Goal: Information Seeking & Learning: Learn about a topic

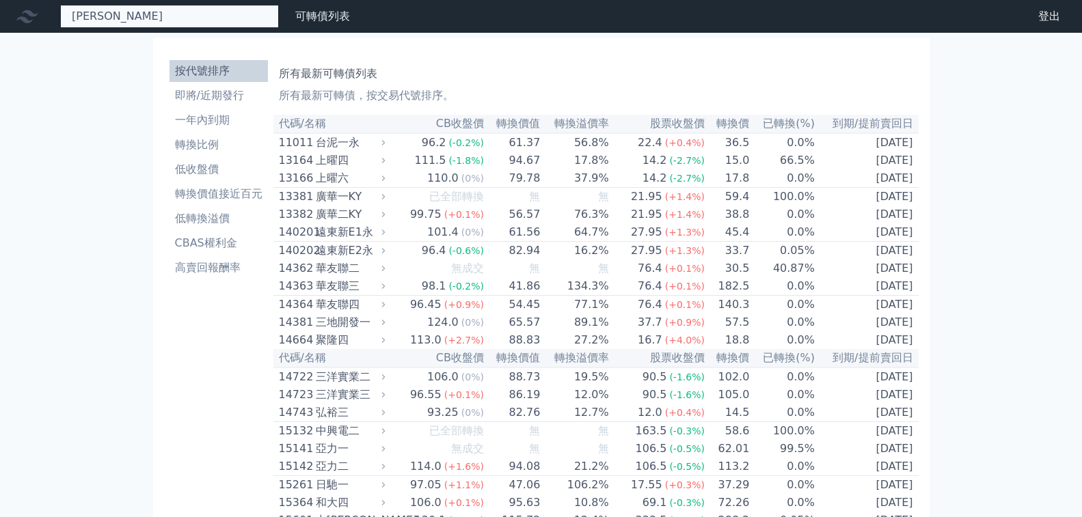
click at [139, 18] on div "[PERSON_NAME] 無此可轉債" at bounding box center [169, 16] width 219 height 23
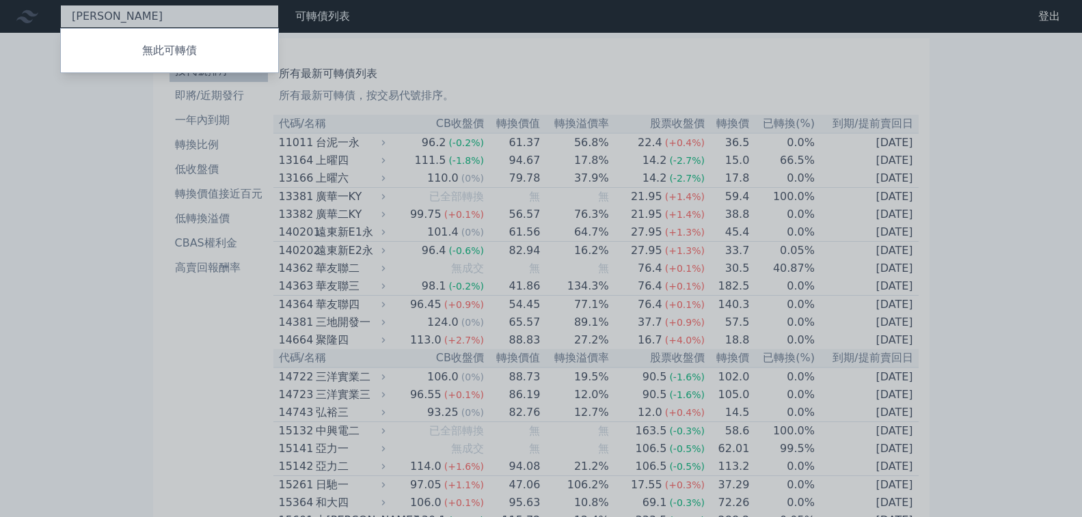
type input "漢"
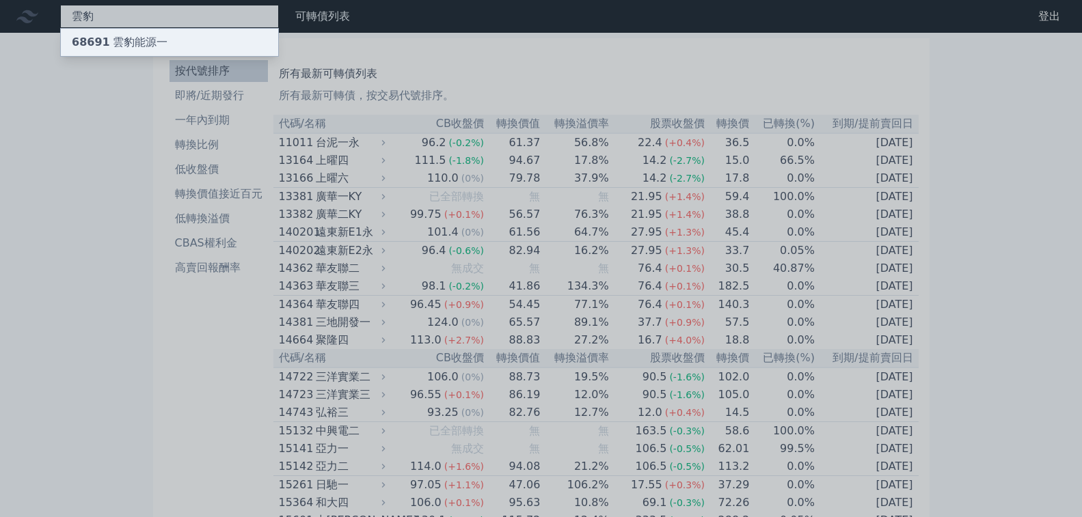
type input "雲豹"
click at [83, 40] on div "68691 雲豹能源一" at bounding box center [120, 42] width 96 height 16
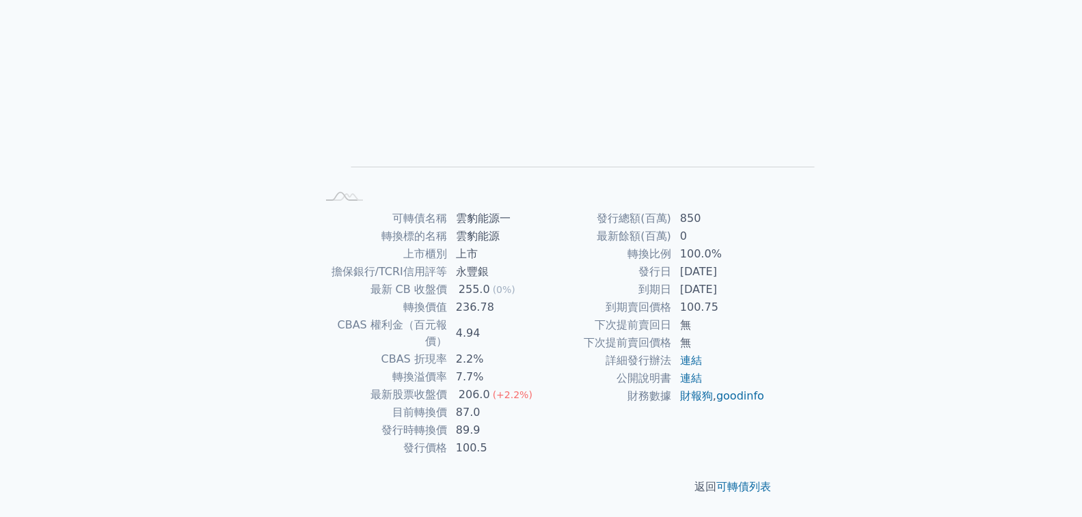
scroll to position [252, 0]
drag, startPoint x: 610, startPoint y: 362, endPoint x: 614, endPoint y: 320, distance: 42.5
click at [614, 320] on tbody "發行總額(百萬) 850 最新餘額(百萬) 0 轉換比例 100.0% 發行日 [DATE] 到期日 [DATE] 到期賣回價格 100.75 下次提前賣回日…" at bounding box center [653, 307] width 224 height 195
click at [672, 316] on td "100.75" at bounding box center [719, 308] width 94 height 18
drag, startPoint x: 599, startPoint y: 379, endPoint x: 603, endPoint y: 339, distance: 40.5
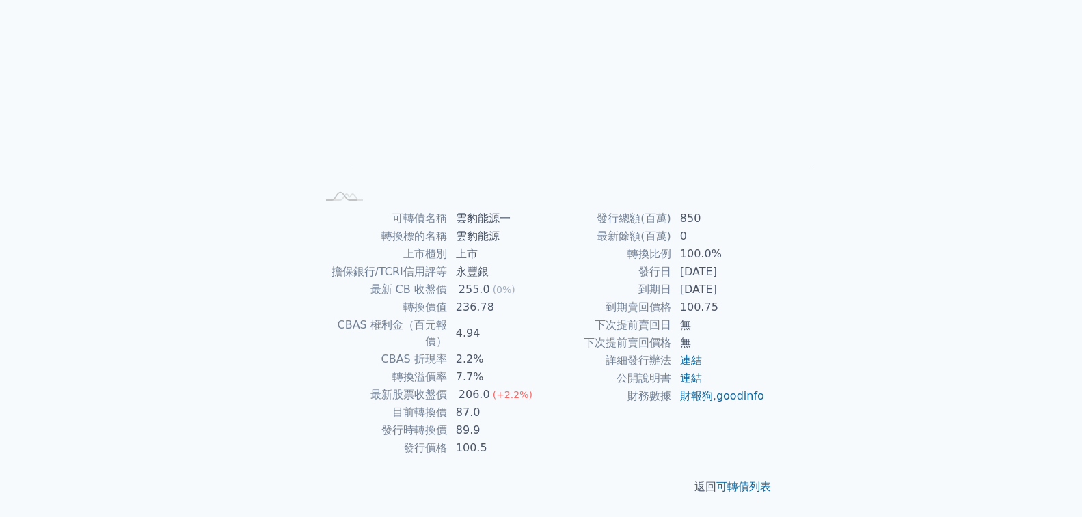
click at [603, 339] on tbody "發行總額(百萬) 850 最新餘額(百萬) 0 轉換比例 100.0% 發行日 [DATE] 到期日 [DATE] 到期賣回價格 100.75 下次提前賣回日…" at bounding box center [653, 307] width 224 height 195
drag, startPoint x: 543, startPoint y: 154, endPoint x: 614, endPoint y: 187, distance: 77.7
click at [541, 210] on tbody "可轉債名稱 雲豹能源一 轉換標的名稱 雲豹能源 上市櫃別 上市 擔保銀行/TCRI信用評等 永豐銀 最新 CB 收盤價 255.0 (0%) 轉換價值 236…" at bounding box center [429, 333] width 224 height 247
drag, startPoint x: 595, startPoint y: 281, endPoint x: 544, endPoint y: 282, distance: 50.6
click at [541, 439] on td "100.5" at bounding box center [495, 448] width 94 height 18
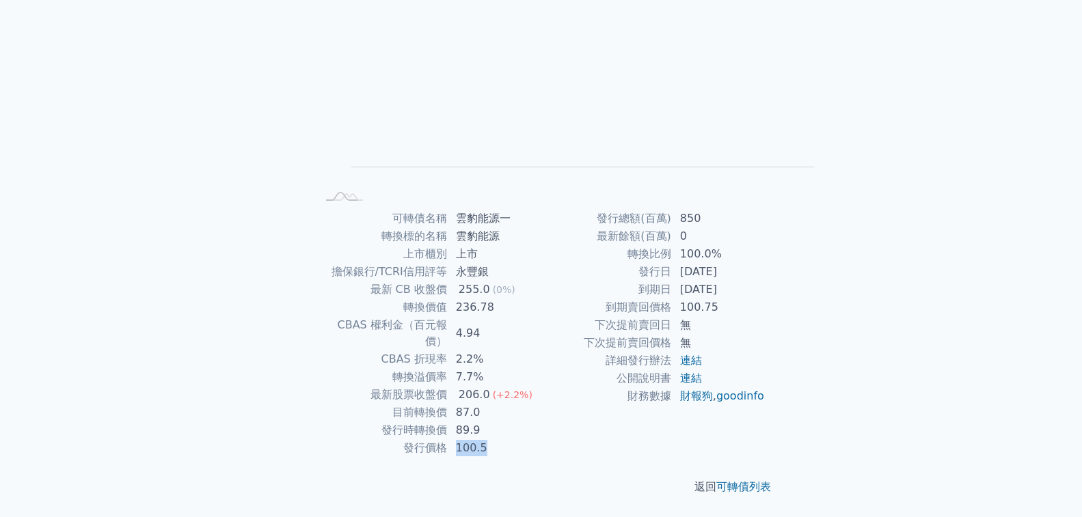
click at [541, 439] on td "100.5" at bounding box center [495, 448] width 94 height 18
drag, startPoint x: 511, startPoint y: 299, endPoint x: 600, endPoint y: 311, distance: 89.7
click at [600, 311] on tbody "發行總額(百萬) 850 最新餘額(百萬) 0 轉換比例 100.0% 發行日 [DATE] 到期日 [DATE] 到期賣回價格 100.75 下次提前賣回日…" at bounding box center [653, 307] width 224 height 195
click at [282, 234] on div "可轉債列表 › 68691 雲豹能源一 68691 雲豹能源一 可轉債詳細資訊 Zoom Out L L Chart created using amChar…" at bounding box center [541, 209] width 525 height 616
drag, startPoint x: 548, startPoint y: 337, endPoint x: 625, endPoint y: 333, distance: 76.6
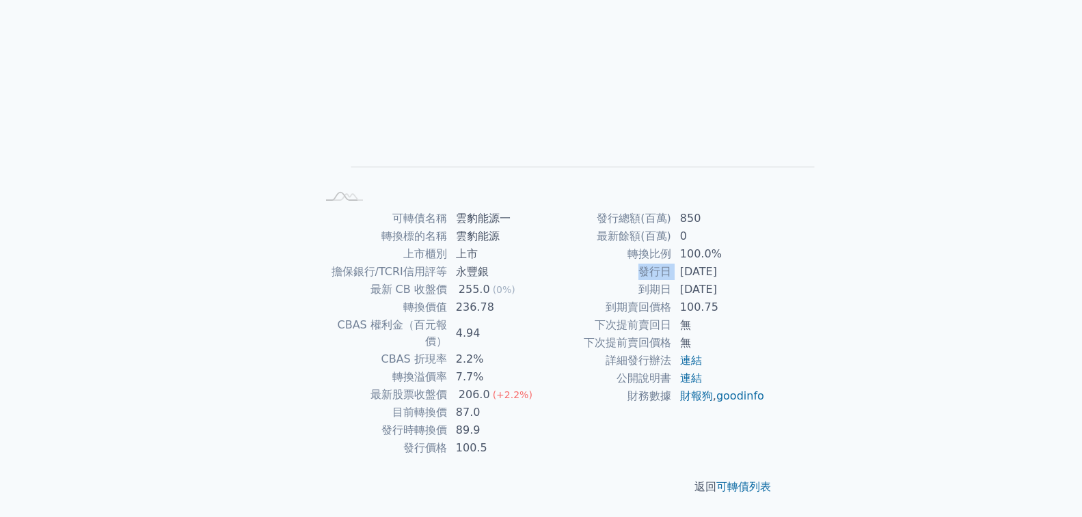
click at [625, 333] on tbody "發行總額(百萬) 850 最新餘額(百萬) 0 轉換比例 100.0% 發行日 [DATE] 到期日 [DATE] 到期賣回價格 100.75 下次提前賣回日…" at bounding box center [653, 307] width 224 height 195
click at [672, 281] on td "[DATE]" at bounding box center [719, 272] width 94 height 18
drag, startPoint x: 601, startPoint y: 344, endPoint x: 540, endPoint y: 347, distance: 60.9
click at [541, 281] on tr "發行日 [DATE]" at bounding box center [653, 272] width 224 height 18
click at [249, 366] on div "可轉債列表 財務數據 可轉債列表 財務數據 登出 登出 可轉債列表 › 68691 雲豹能源一 68691 雲豹能源一 可轉債詳細資訊 Zoom Out L …" at bounding box center [541, 192] width 1082 height 649
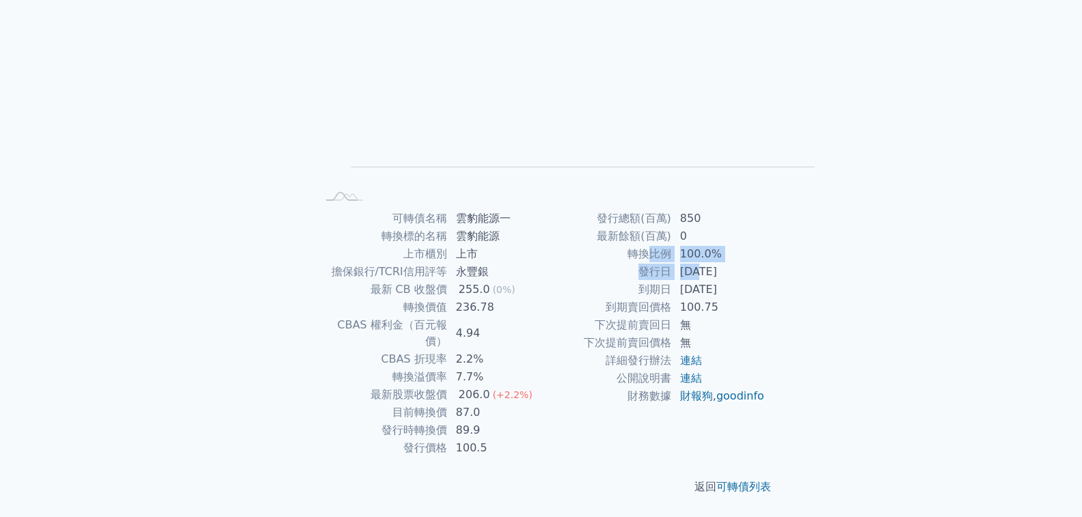
drag, startPoint x: 518, startPoint y: 329, endPoint x: 575, endPoint y: 336, distance: 57.1
click at [572, 336] on tbody "發行總額(百萬) 850 最新餘額(百萬) 0 轉換比例 100.0% 發行日 [DATE] 到期日 [DATE] 到期賣回價格 100.75 下次提前賣回日…" at bounding box center [653, 307] width 224 height 195
click at [672, 281] on td "[DATE]" at bounding box center [719, 272] width 94 height 18
drag, startPoint x: 610, startPoint y: 366, endPoint x: 558, endPoint y: 286, distance: 94.8
click at [559, 290] on tbody "發行總額(百萬) 850 最新餘額(百萬) 0 轉換比例 100.0% 發行日 [DATE] 到期日 [DATE] 到期賣回價格 100.75 下次提前賣回日…" at bounding box center [653, 307] width 224 height 195
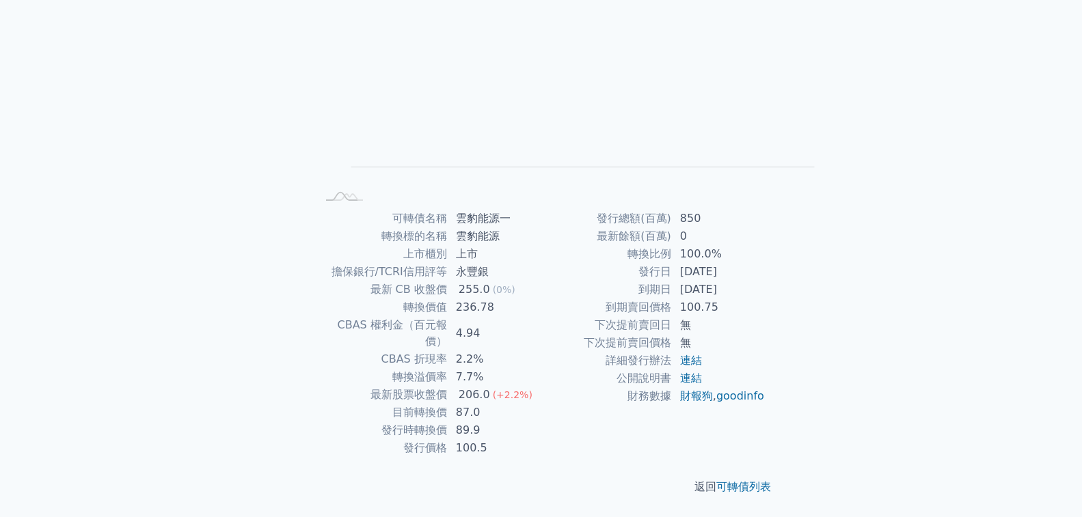
click at [541, 439] on td "100.5" at bounding box center [495, 448] width 94 height 18
drag, startPoint x: 547, startPoint y: 356, endPoint x: 620, endPoint y: 372, distance: 74.8
click at [619, 372] on tbody "發行總額(百萬) 850 最新餘額(百萬) 0 轉換比例 100.0% 發行日 [DATE] 到期日 [DATE] 到期賣回價格 100.75 下次提前賣回日…" at bounding box center [653, 307] width 224 height 195
click at [672, 316] on td "100.75" at bounding box center [719, 308] width 94 height 18
drag, startPoint x: 482, startPoint y: 266, endPoint x: 599, endPoint y: 260, distance: 116.3
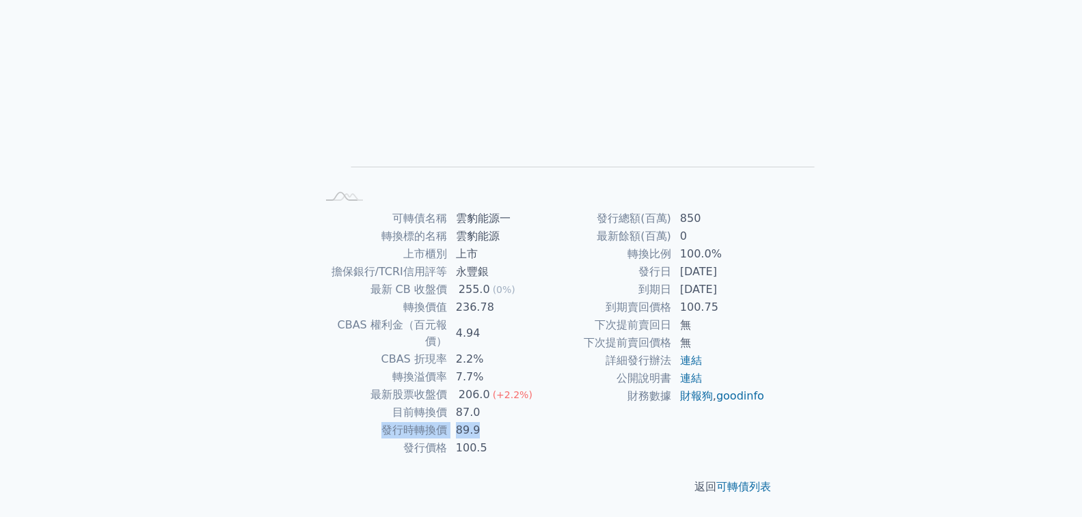
click at [541, 422] on tr "發行時轉換價 89.9" at bounding box center [429, 431] width 224 height 18
drag, startPoint x: 495, startPoint y: 275, endPoint x: 554, endPoint y: 254, distance: 62.5
click at [541, 254] on tbody "可轉債名稱 雲豹能源一 轉換標的名稱 雲豹能源 上市櫃別 上市 擔保銀行/TCRI信用評等 永豐銀 最新 CB 收盤價 255.0 (0%) 轉換價值 236…" at bounding box center [429, 333] width 224 height 247
click at [541, 245] on td "最新餘額(百萬)" at bounding box center [606, 237] width 131 height 18
click at [275, 234] on div "可轉債列表 財務數據 可轉債列表 財務數據 登出 登出 可轉債列表 › 68691 雲豹能源一 68691 雲豹能源一 可轉債詳細資訊 Zoom Out L …" at bounding box center [541, 192] width 1082 height 649
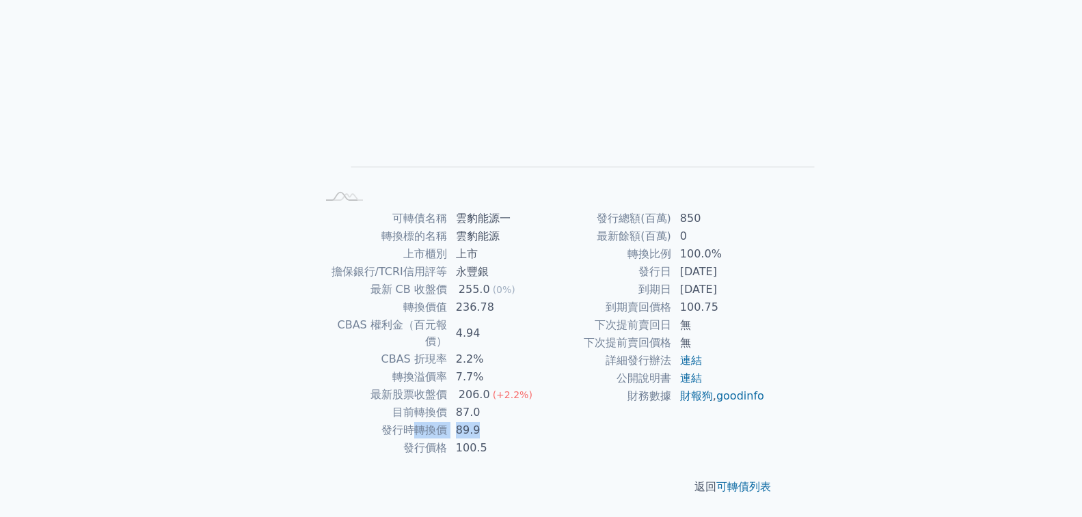
drag, startPoint x: 567, startPoint y: 264, endPoint x: 514, endPoint y: 264, distance: 53.3
click at [514, 422] on tr "發行時轉換價 89.9" at bounding box center [429, 431] width 224 height 18
drag, startPoint x: 531, startPoint y: 320, endPoint x: 633, endPoint y: 327, distance: 102.8
click at [632, 263] on tr "轉換比例 100.0%" at bounding box center [653, 254] width 224 height 18
drag, startPoint x: 631, startPoint y: 355, endPoint x: 642, endPoint y: 321, distance: 35.7
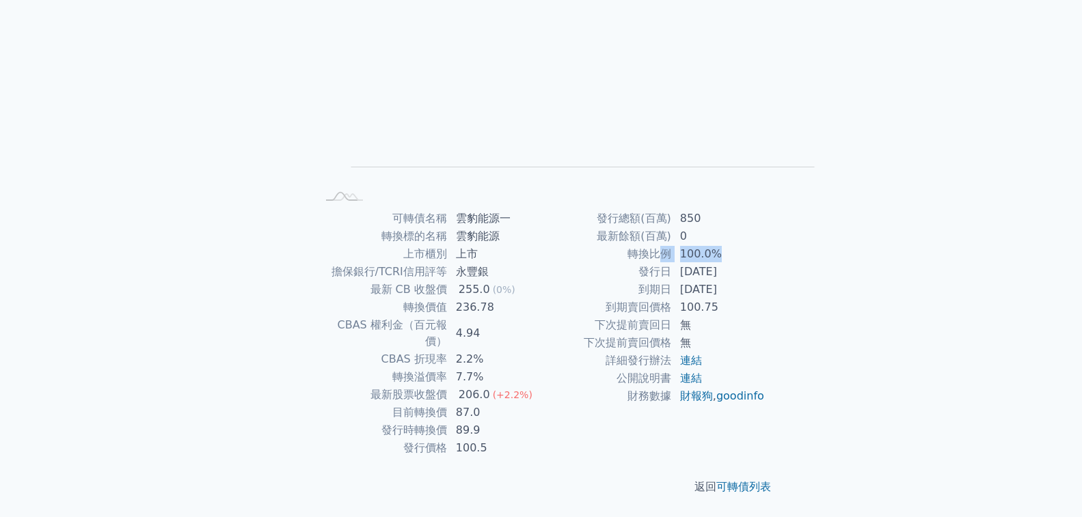
click at [641, 323] on tbody "發行總額(百萬) 850 最新餘額(百萬) 0 轉換比例 100.0% 發行日 [DATE] 到期日 [DATE] 到期賣回價格 100.75 下次提前賣回日…" at bounding box center [653, 307] width 224 height 195
drag, startPoint x: 601, startPoint y: 398, endPoint x: 598, endPoint y: 349, distance: 48.6
click at [598, 349] on tbody "發行總額(百萬) 850 最新餘額(百萬) 0 轉換比例 100.0% 發行日 [DATE] 到期日 [DATE] 到期賣回價格 100.75 下次提前賣回日…" at bounding box center [653, 307] width 224 height 195
click at [672, 281] on td "[DATE]" at bounding box center [719, 272] width 94 height 18
drag, startPoint x: 586, startPoint y: 401, endPoint x: 593, endPoint y: 338, distance: 63.3
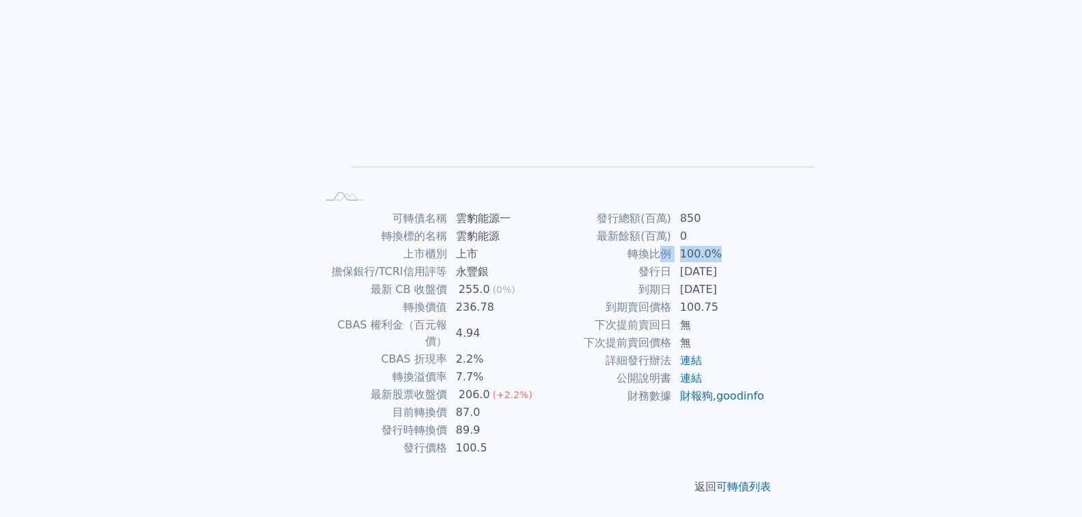
click at [593, 338] on tbody "發行總額(百萬) 850 最新餘額(百萬) 0 轉換比例 100.0% 發行日 [DATE] 到期日 [DATE] 到期賣回價格 100.75 下次提前賣回日…" at bounding box center [653, 307] width 224 height 195
click at [672, 281] on td "[DATE]" at bounding box center [719, 272] width 94 height 18
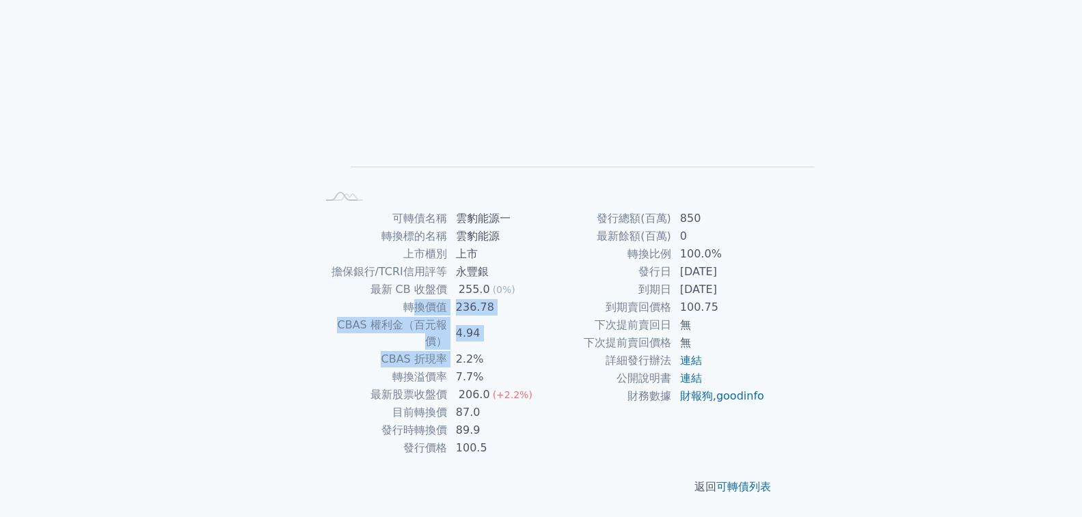
drag, startPoint x: 545, startPoint y: 197, endPoint x: 511, endPoint y: 172, distance: 42.5
click at [511, 210] on tbody "可轉債名稱 雲豹能源一 轉換標的名稱 雲豹能源 上市櫃別 上市 擔保銀行/TCRI信用評等 永豐銀 最新 CB 收盤價 255.0 (0%) 轉換價值 236…" at bounding box center [429, 333] width 224 height 247
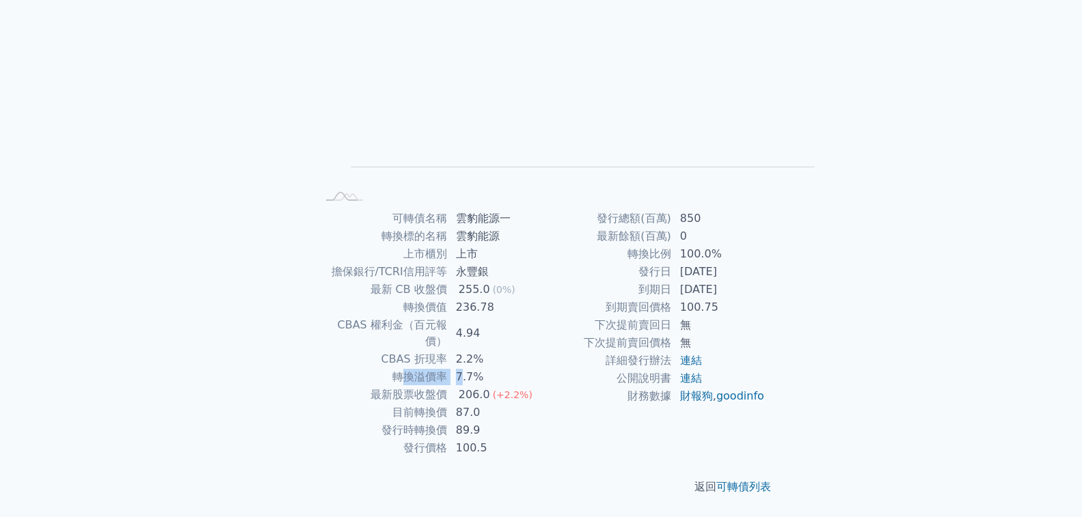
drag, startPoint x: 500, startPoint y: 217, endPoint x: 553, endPoint y: 218, distance: 52.6
click at [541, 368] on tr "轉換溢價率 7.7%" at bounding box center [429, 377] width 224 height 18
drag, startPoint x: 574, startPoint y: 97, endPoint x: 576, endPoint y: 115, distance: 17.9
click at [541, 210] on tbody "可轉債名稱 雲豹能源一 轉換標的名稱 雲豹能源 上市櫃別 上市 擔保銀行/TCRI信用評等 永豐銀 最新 CB 收盤價 255.0 (0%) 轉換價值 236…" at bounding box center [429, 333] width 224 height 247
click at [541, 263] on td "永豐銀" at bounding box center [495, 272] width 94 height 18
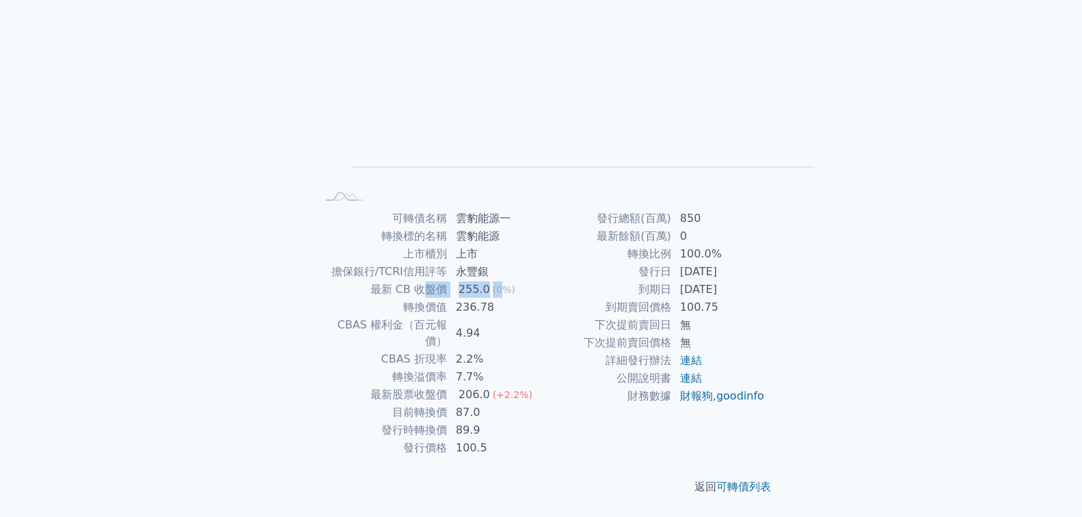
drag, startPoint x: 585, startPoint y: 151, endPoint x: 521, endPoint y: 149, distance: 64.3
click at [521, 281] on tr "最新 CB 收盤價 255.0 (0%)" at bounding box center [429, 290] width 224 height 18
click at [448, 281] on td "最新 CB 收盤價" at bounding box center [382, 290] width 131 height 18
drag, startPoint x: 504, startPoint y: 169, endPoint x: 545, endPoint y: 169, distance: 40.3
click at [541, 299] on tr "轉換價值 236.78" at bounding box center [429, 308] width 224 height 18
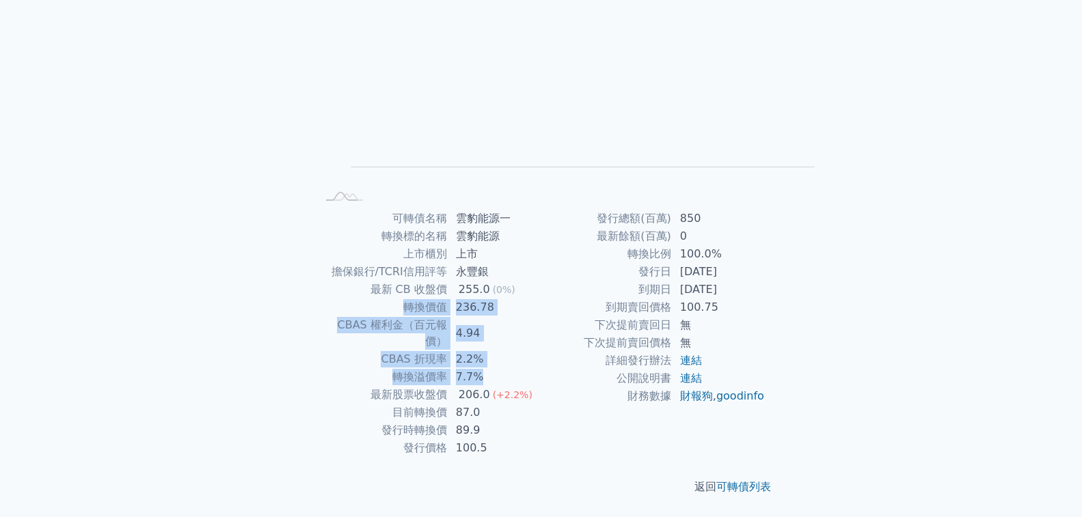
drag, startPoint x: 578, startPoint y: 217, endPoint x: 497, endPoint y: 175, distance: 91.4
click at [497, 210] on tbody "可轉債名稱 雲豹能源一 轉換標的名稱 雲豹能源 上市櫃別 上市 擔保銀行/TCRI信用評等 永豐銀 最新 CB 收盤價 255.0 (0%) 轉換價值 236…" at bounding box center [429, 333] width 224 height 247
click at [448, 299] on td "轉換價值" at bounding box center [382, 308] width 131 height 18
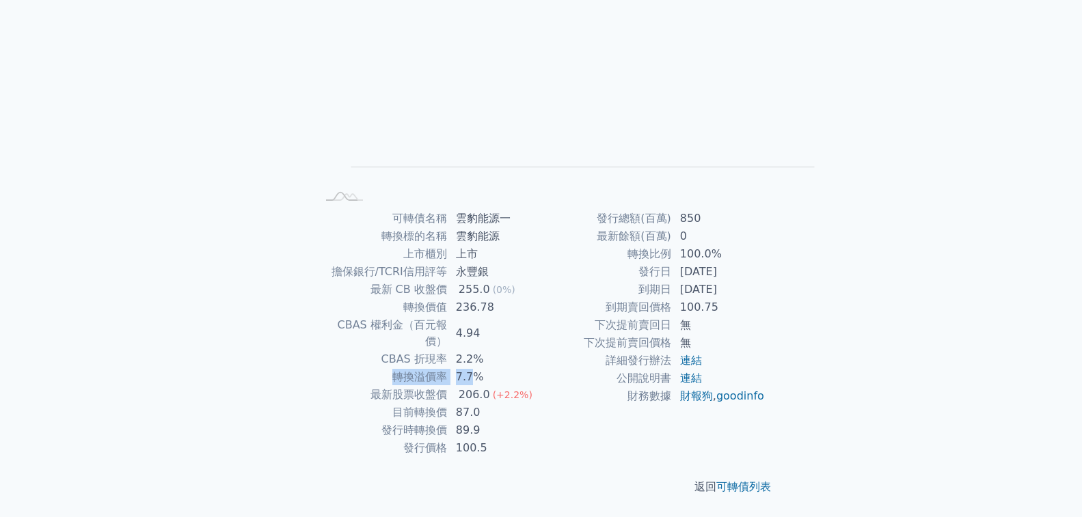
drag, startPoint x: 562, startPoint y: 218, endPoint x: 489, endPoint y: 213, distance: 74.0
click at [489, 368] on tr "轉換溢價率 7.7%" at bounding box center [429, 377] width 224 height 18
